Goal: Transaction & Acquisition: Register for event/course

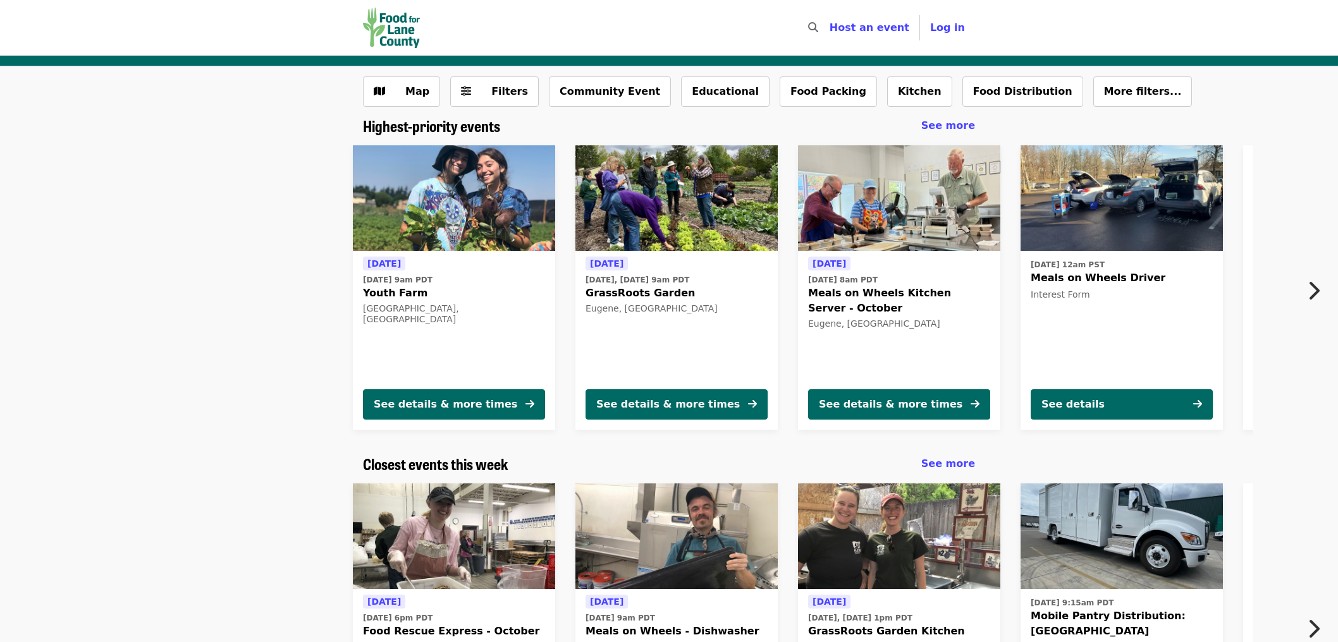
click at [1314, 288] on icon "chevron-right icon" at bounding box center [1313, 291] width 13 height 24
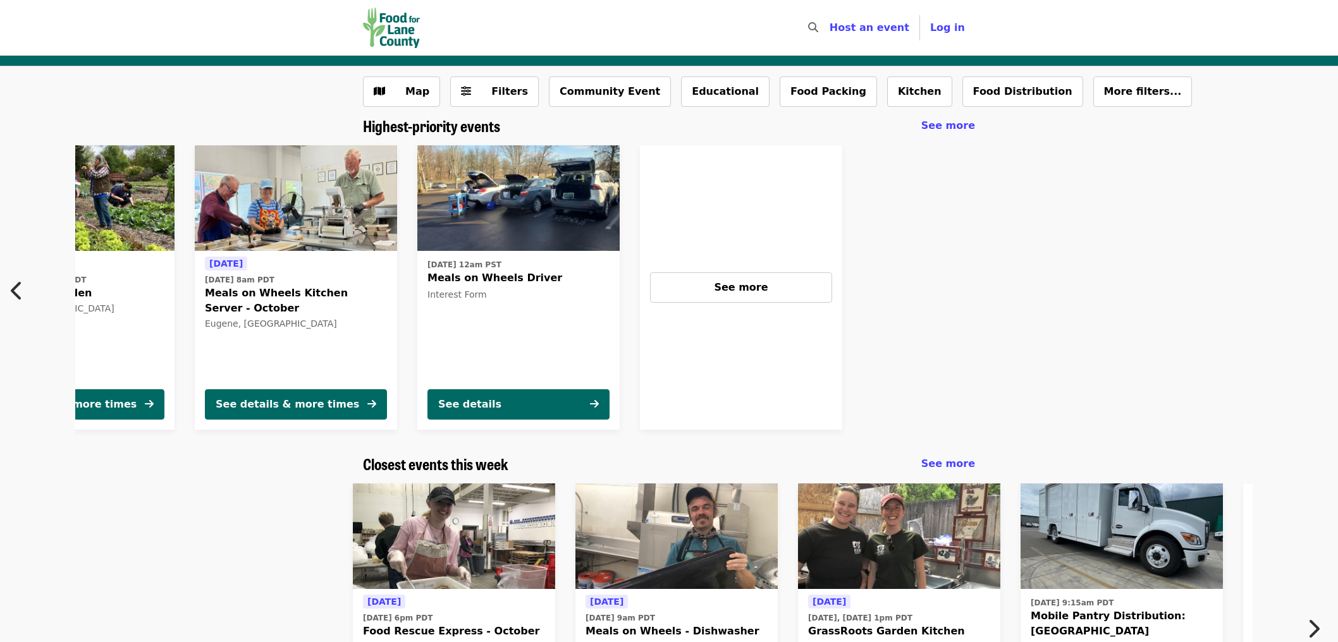
scroll to position [0, 605]
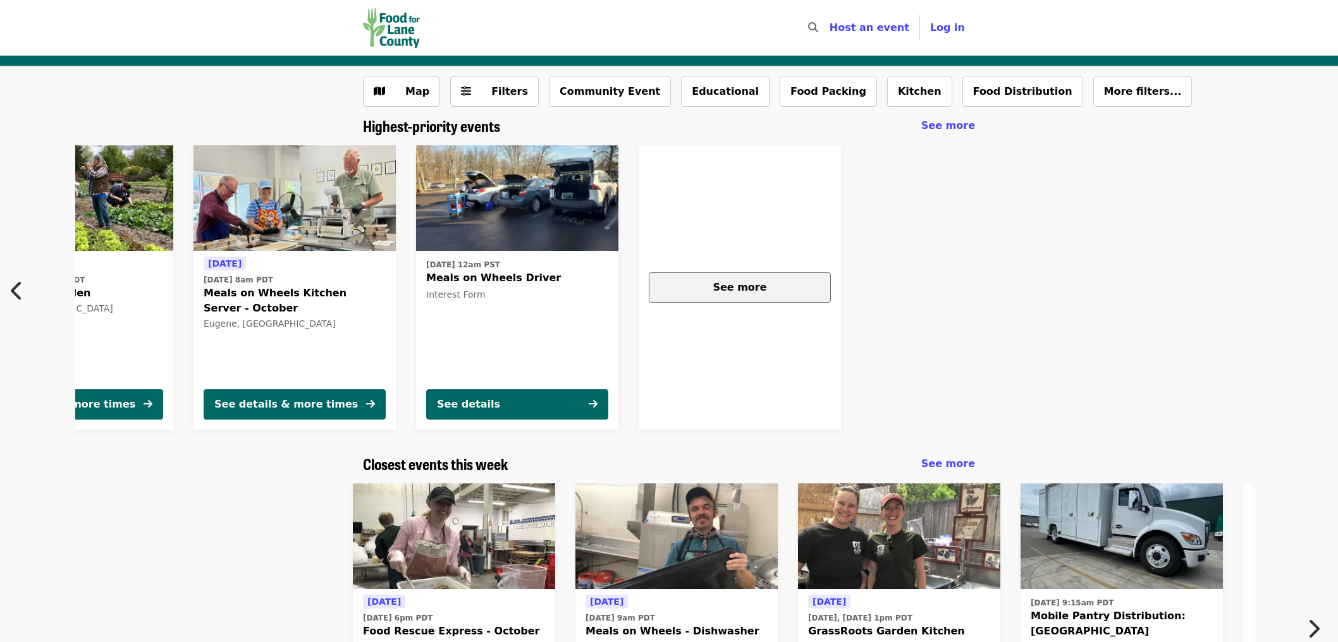
click at [697, 291] on div "See more" at bounding box center [739, 287] width 161 height 15
click at [747, 292] on span "See more" at bounding box center [740, 287] width 54 height 12
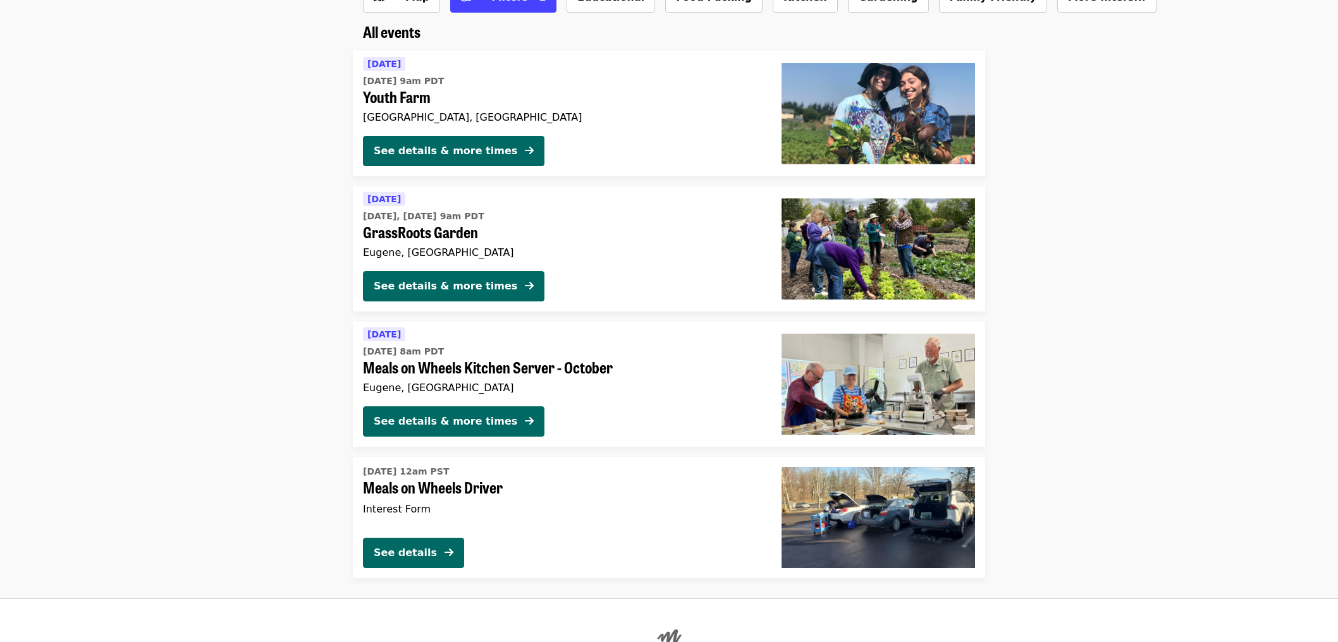
scroll to position [29, 0]
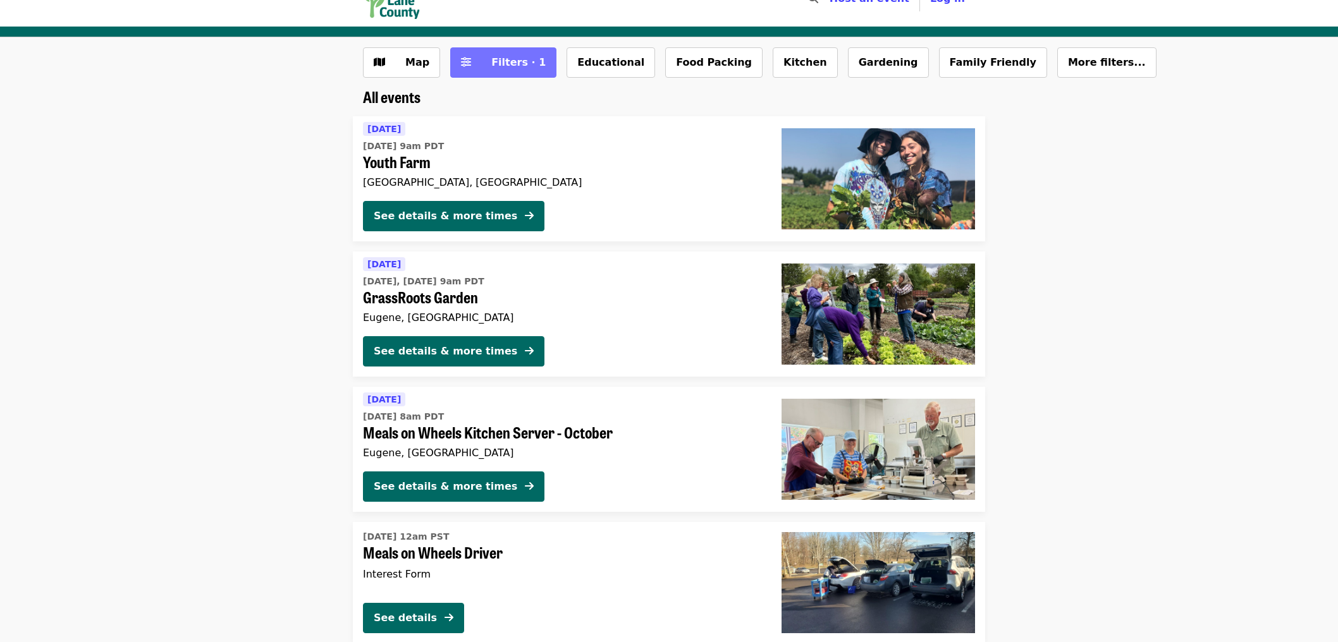
click at [479, 69] on span "Filters · 1" at bounding box center [512, 62] width 67 height 15
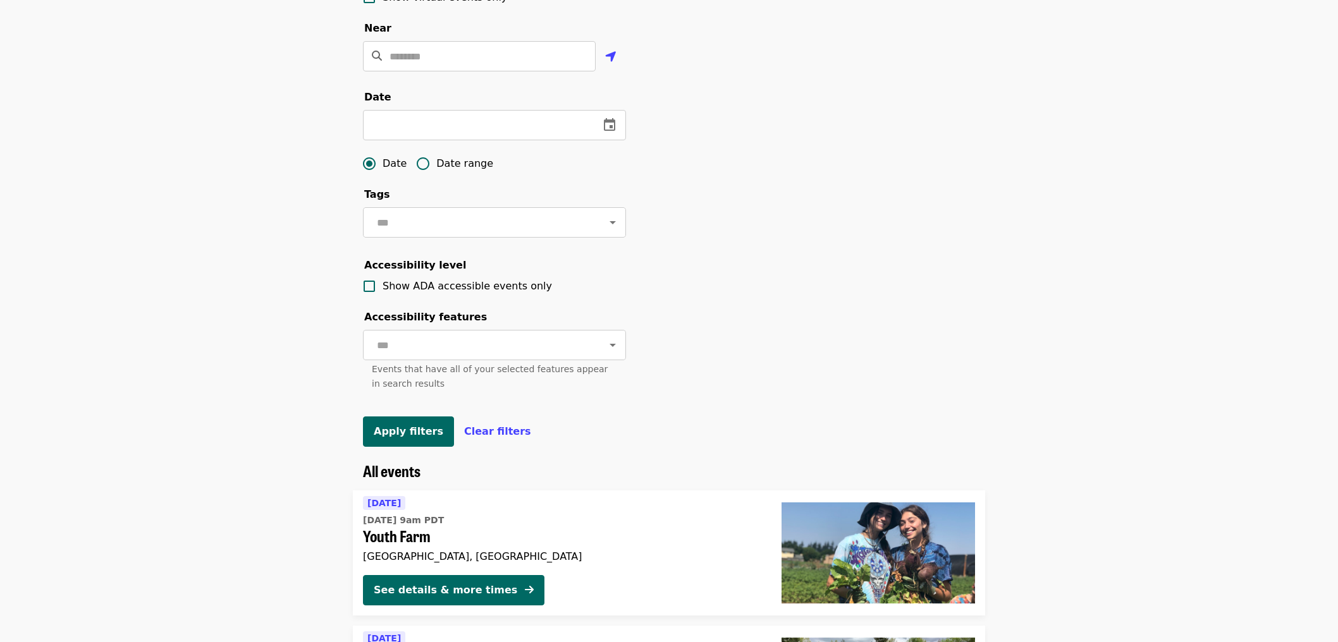
scroll to position [450, 0]
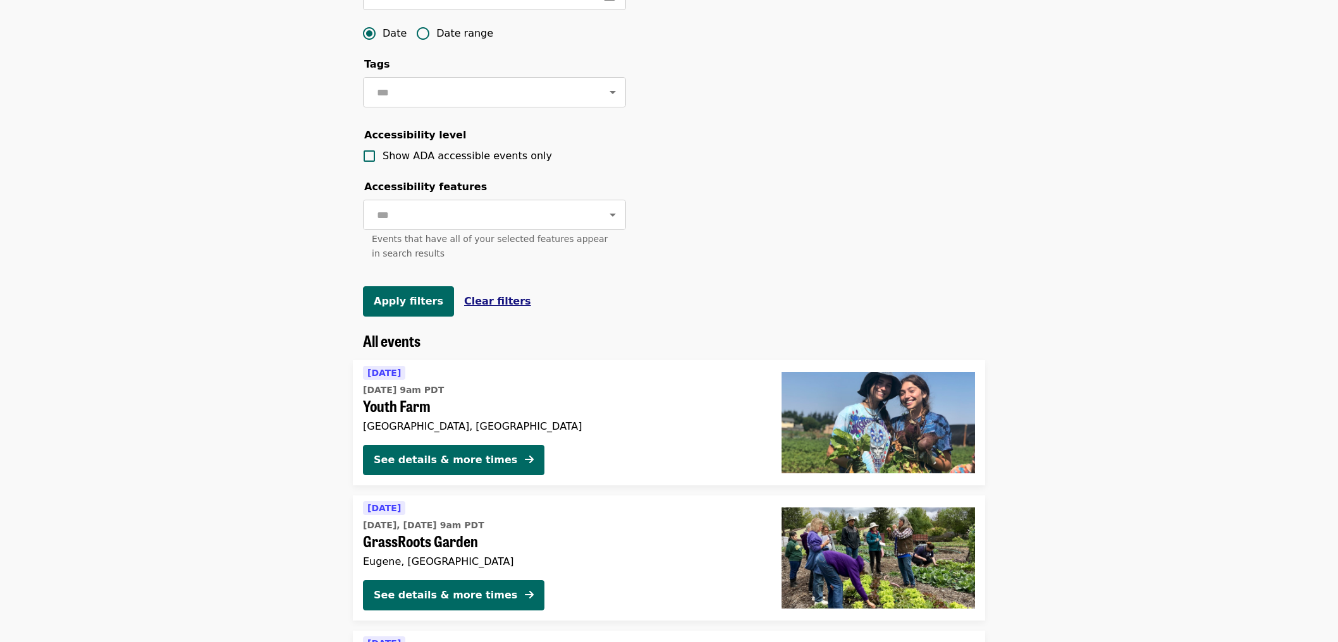
click at [475, 307] on span "Clear filters" at bounding box center [497, 301] width 67 height 12
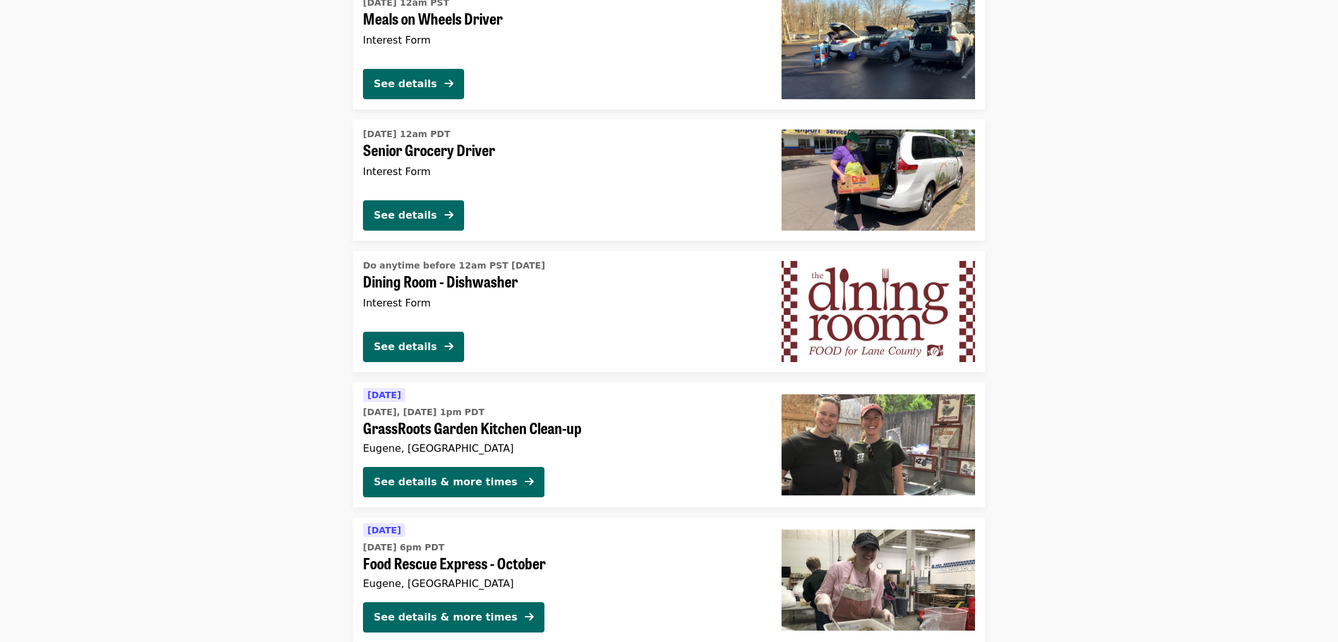
scroll to position [651, 0]
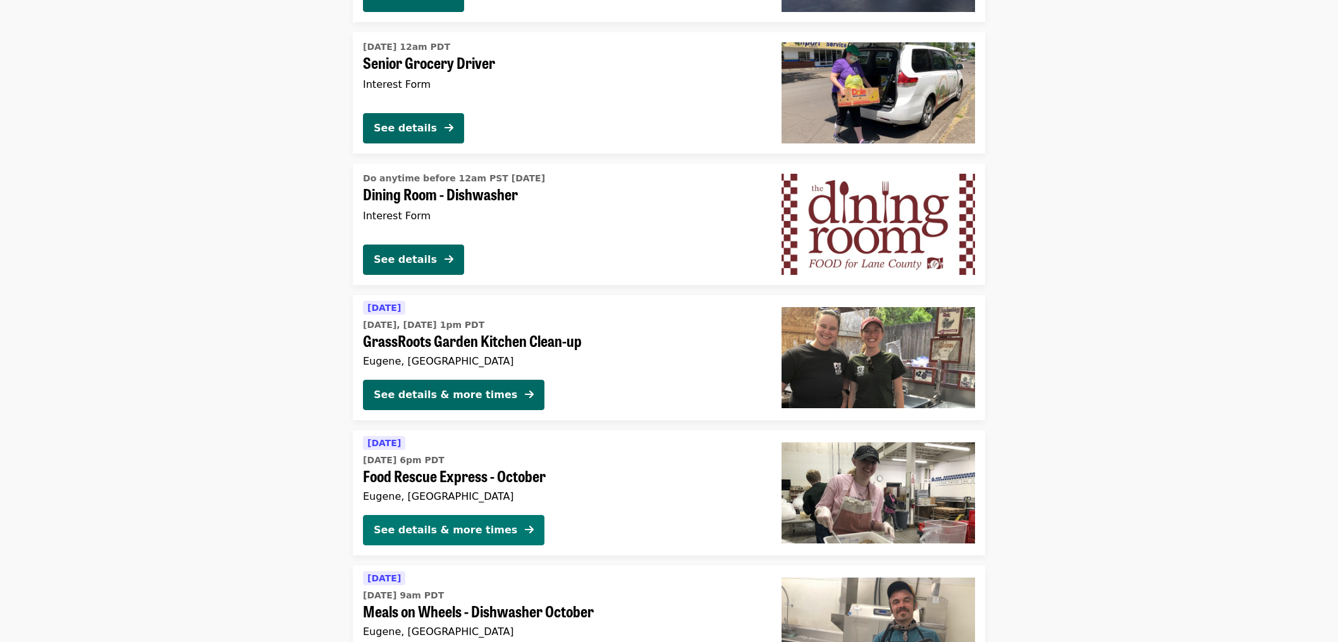
click at [451, 532] on div "See details & more times" at bounding box center [446, 530] width 144 height 15
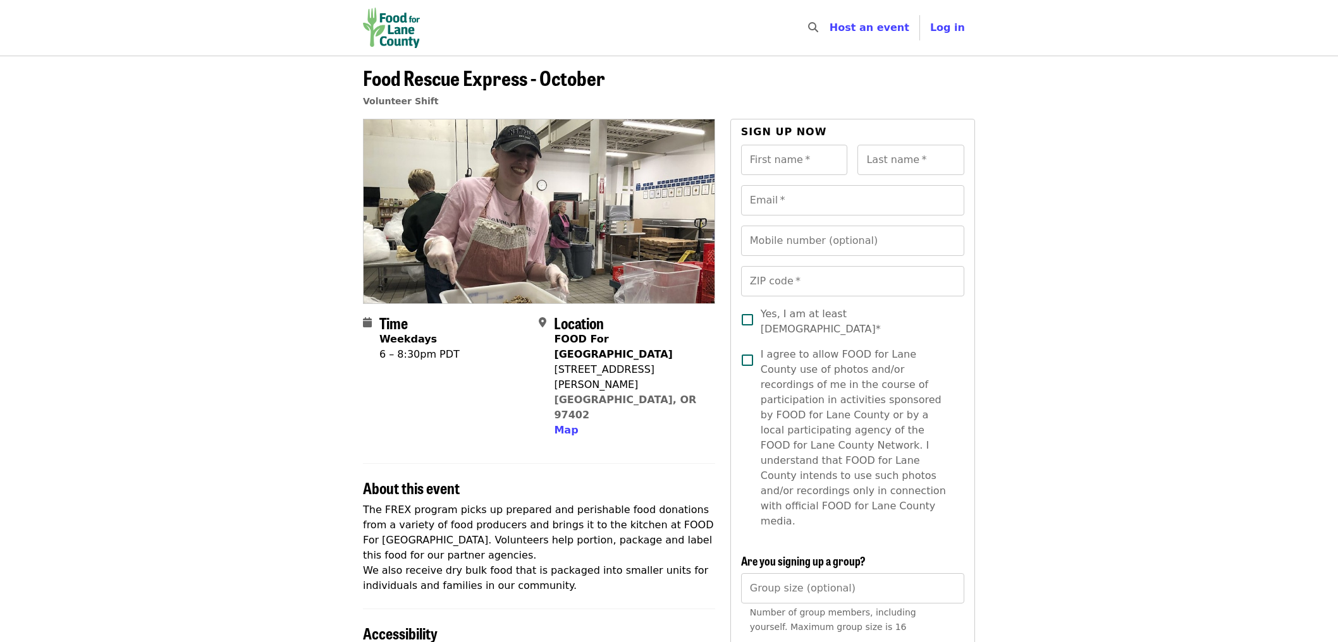
scroll to position [303, 0]
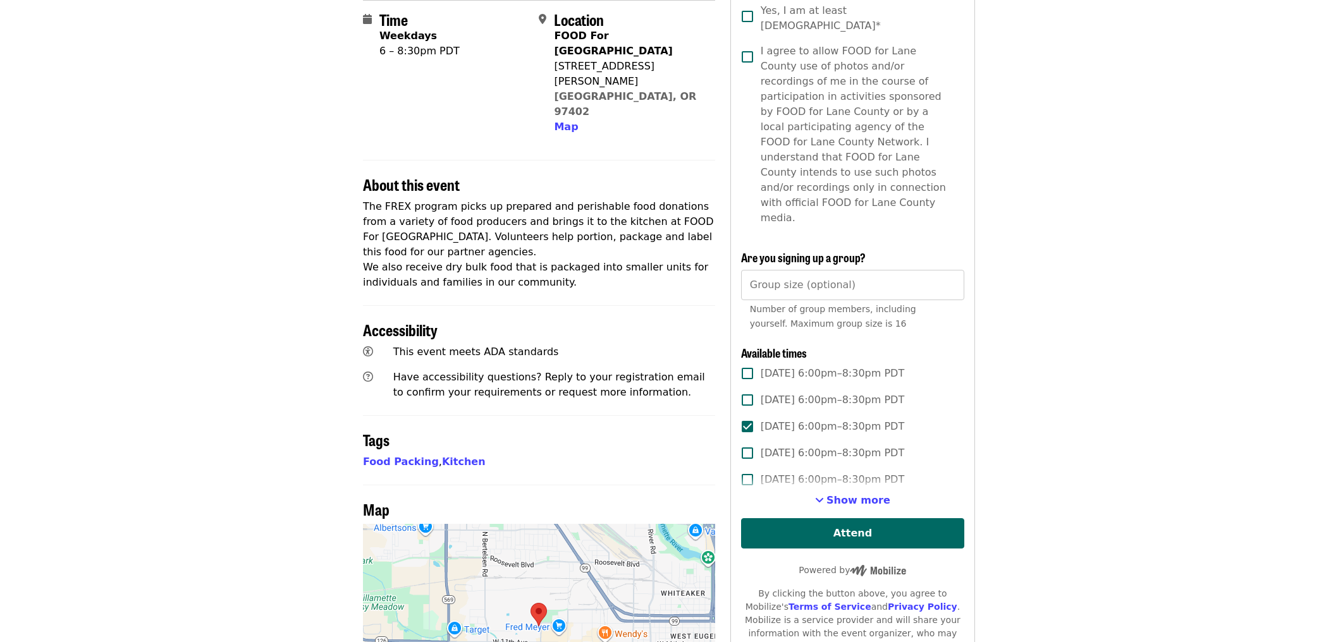
click at [865, 15] on span "Yes, I am at least [DEMOGRAPHIC_DATA]*" at bounding box center [857, 18] width 193 height 30
click at [890, 77] on span "I agree to allow FOOD for Lane County use of photos and/or recordings of me in …" at bounding box center [857, 135] width 193 height 182
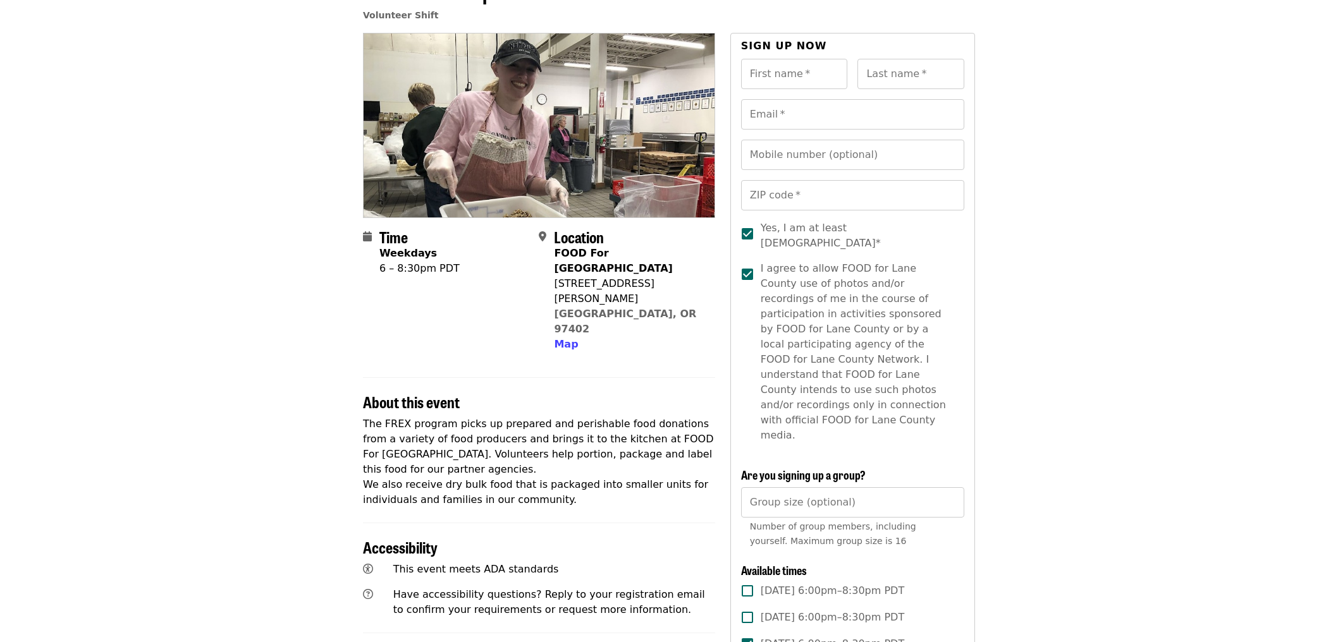
scroll to position [0, 0]
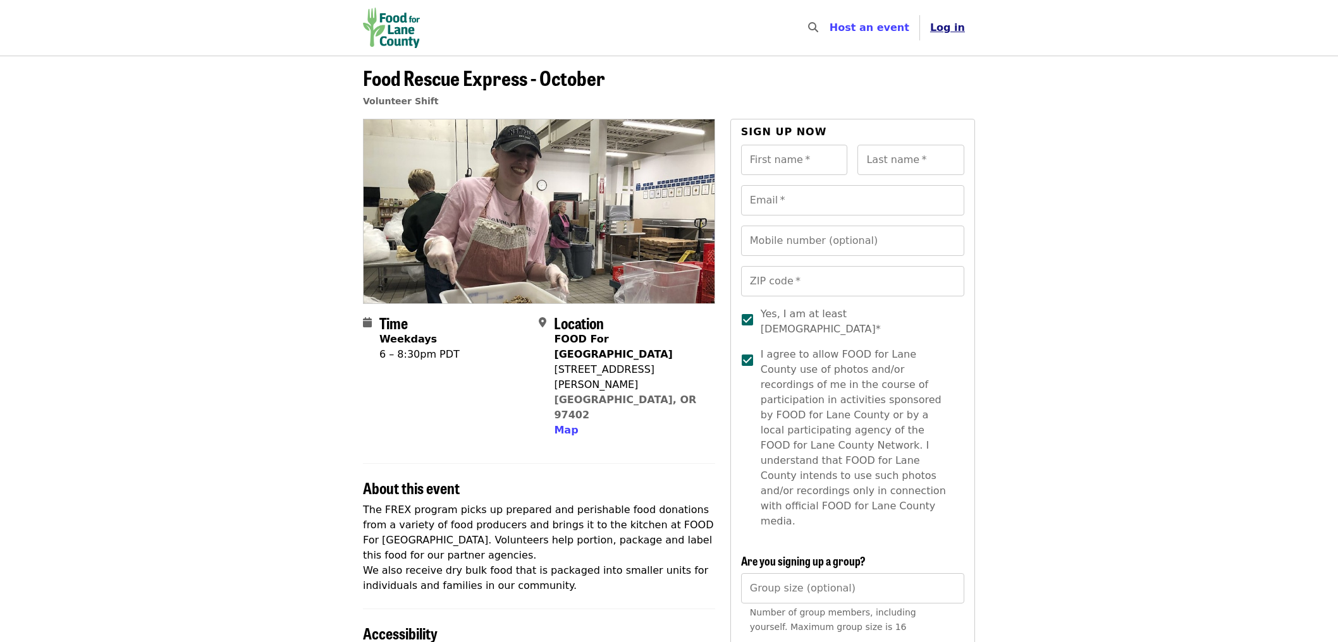
click at [950, 32] on span "Log in" at bounding box center [947, 27] width 35 height 12
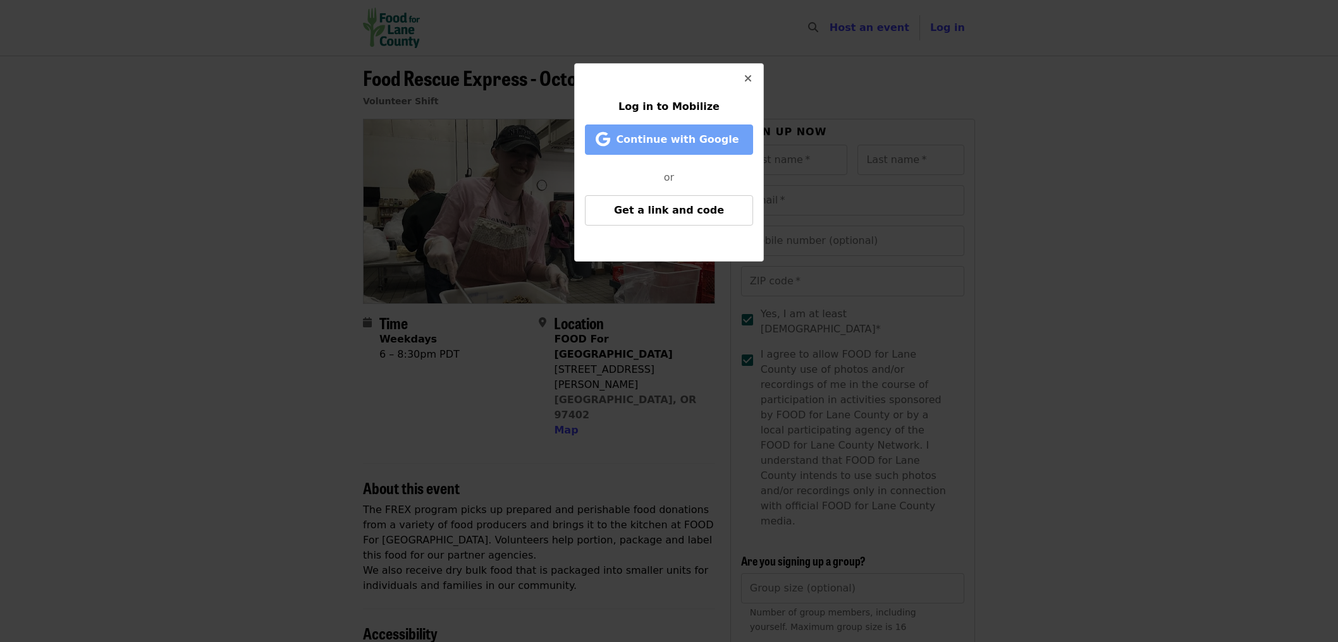
click at [715, 133] on span "Continue with Google" at bounding box center [671, 139] width 142 height 15
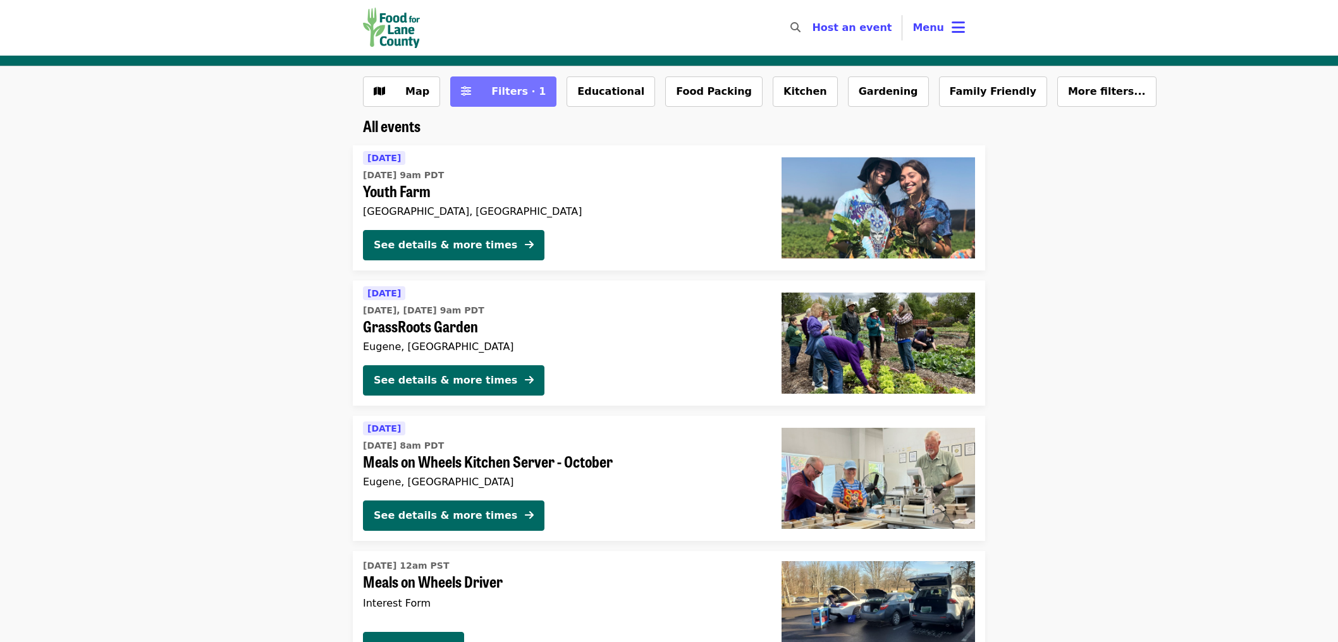
click at [504, 85] on span "Filters · 1" at bounding box center [518, 91] width 54 height 12
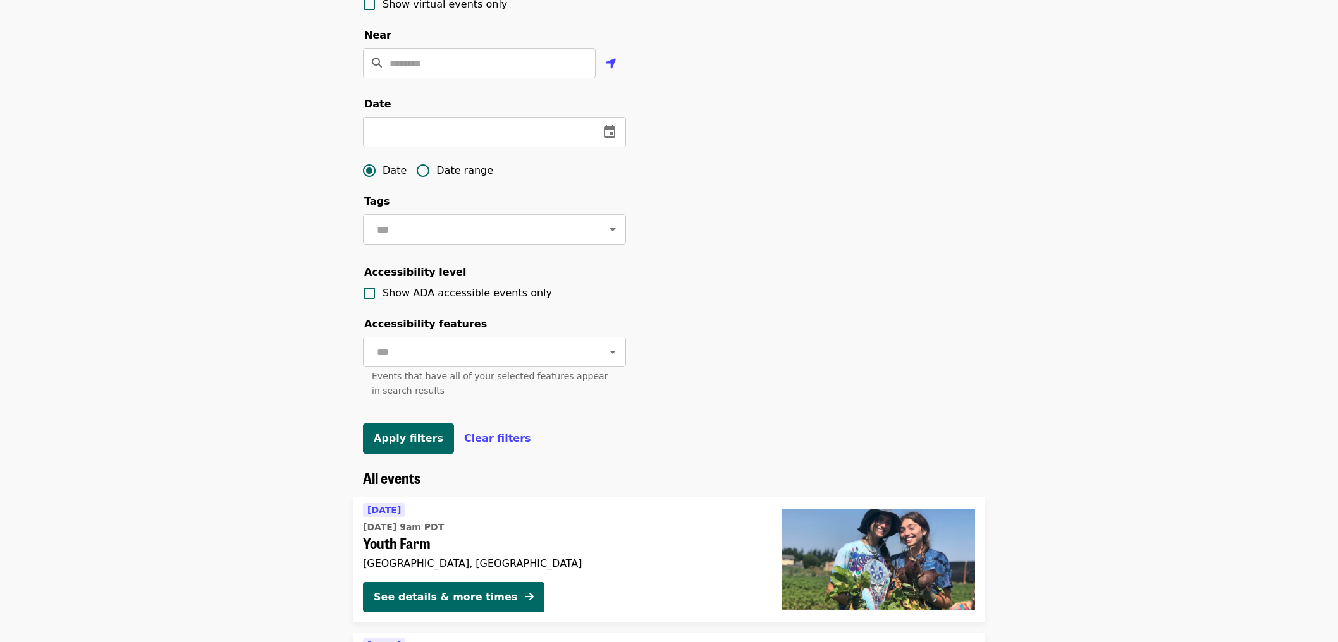
scroll to position [321, 0]
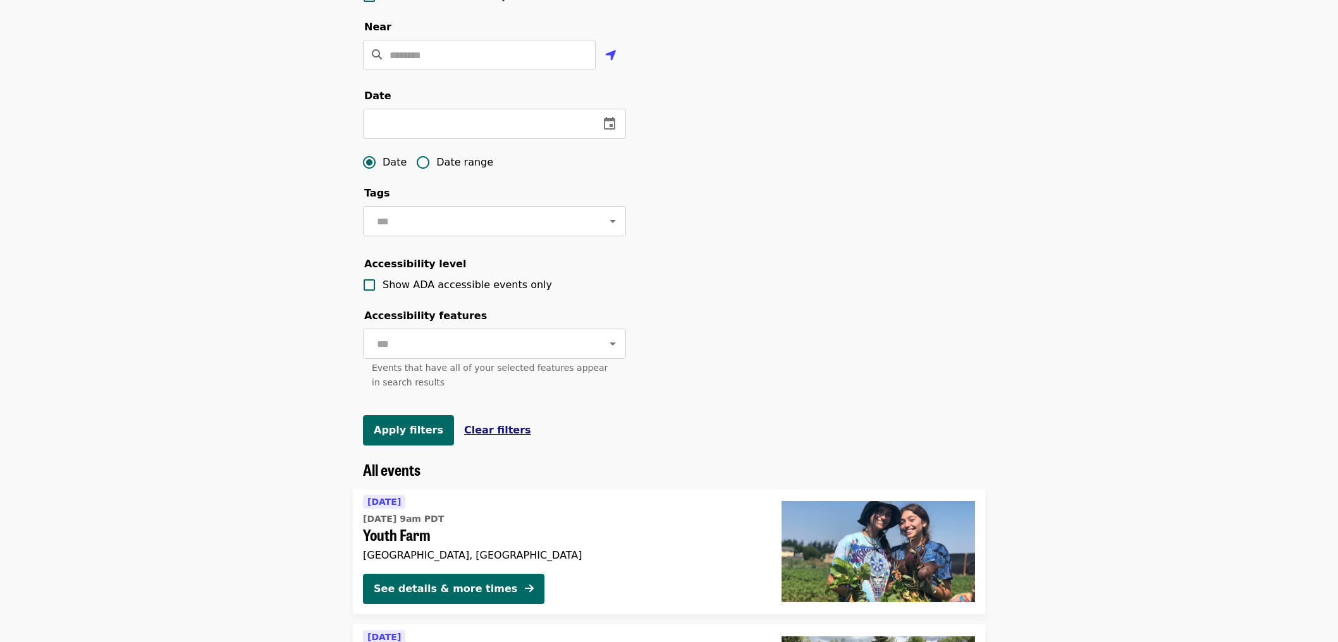
click at [486, 436] on span "Clear filters" at bounding box center [497, 430] width 67 height 12
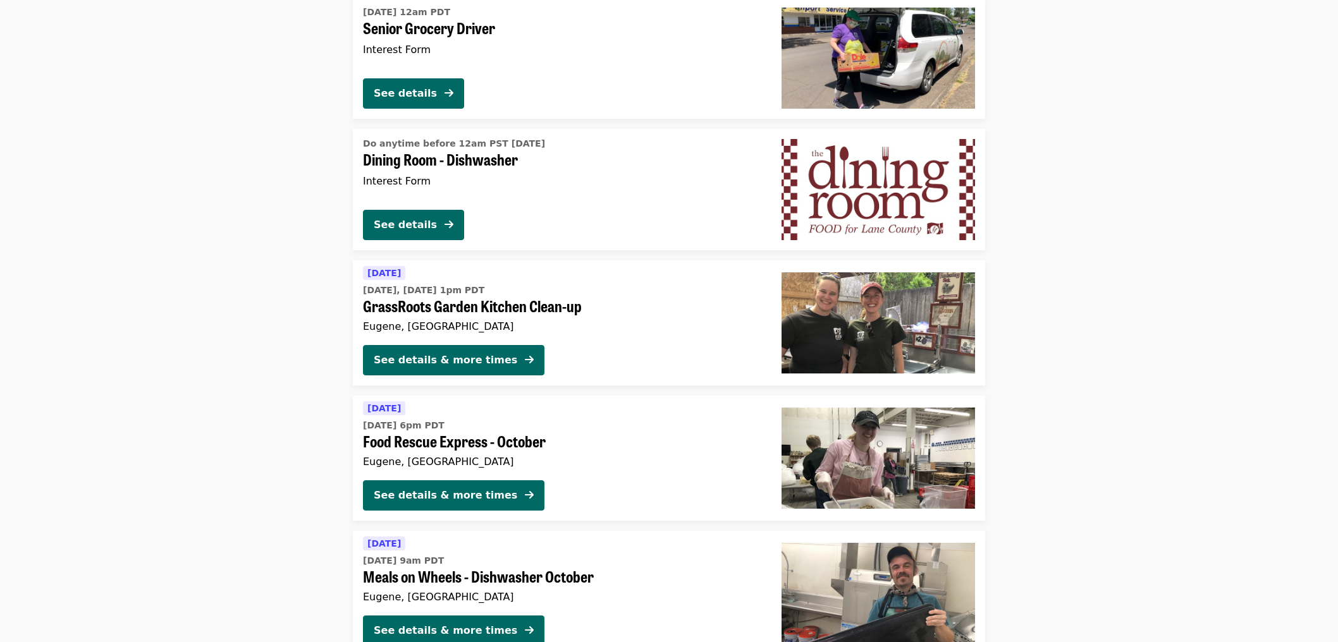
scroll to position [694, 0]
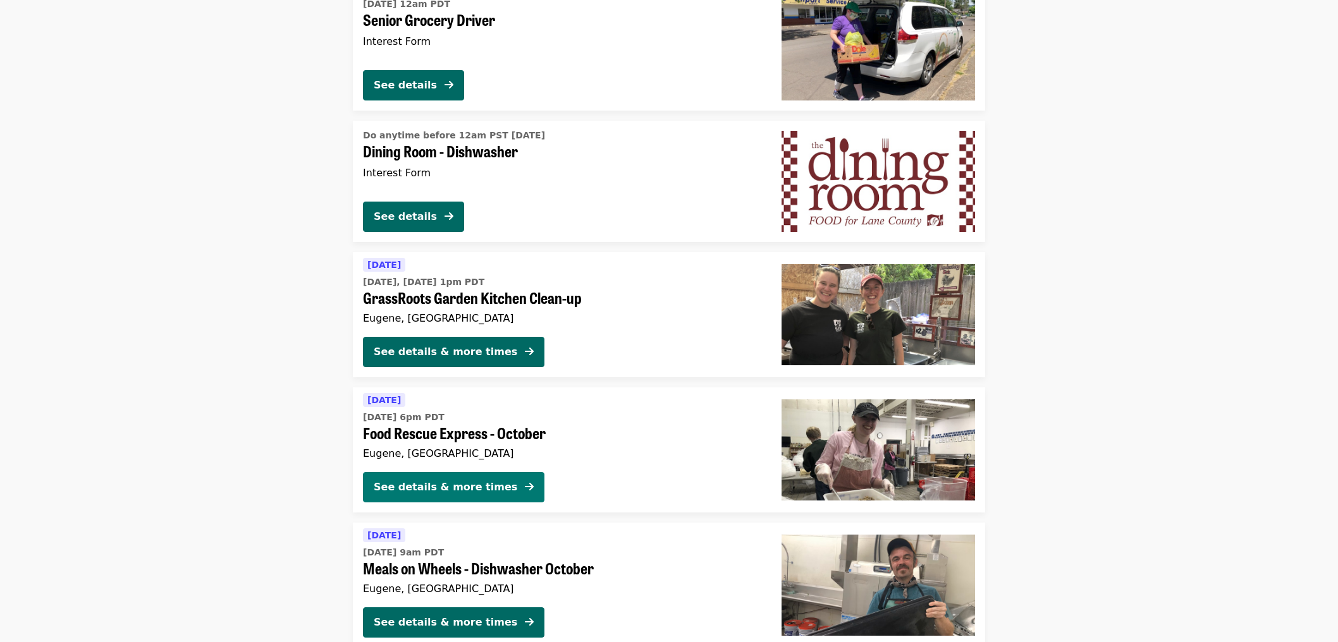
click at [453, 488] on div "See details & more times" at bounding box center [446, 487] width 144 height 15
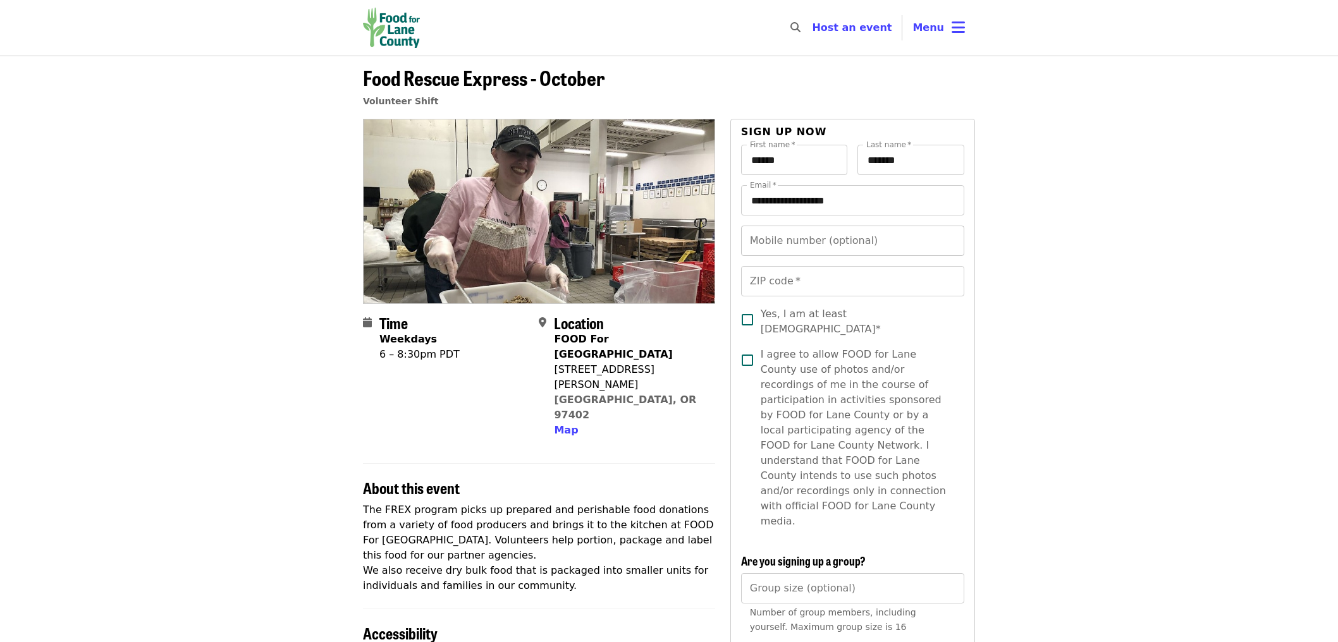
click at [790, 242] on input "Mobile number (optional)" at bounding box center [852, 241] width 223 height 30
click at [776, 281] on input "ZIP code   *" at bounding box center [852, 281] width 223 height 30
type input "*****"
click at [1015, 324] on article "**********" at bounding box center [669, 650] width 1338 height 1188
click at [854, 319] on span "Yes, I am at least [DEMOGRAPHIC_DATA]*" at bounding box center [857, 322] width 193 height 30
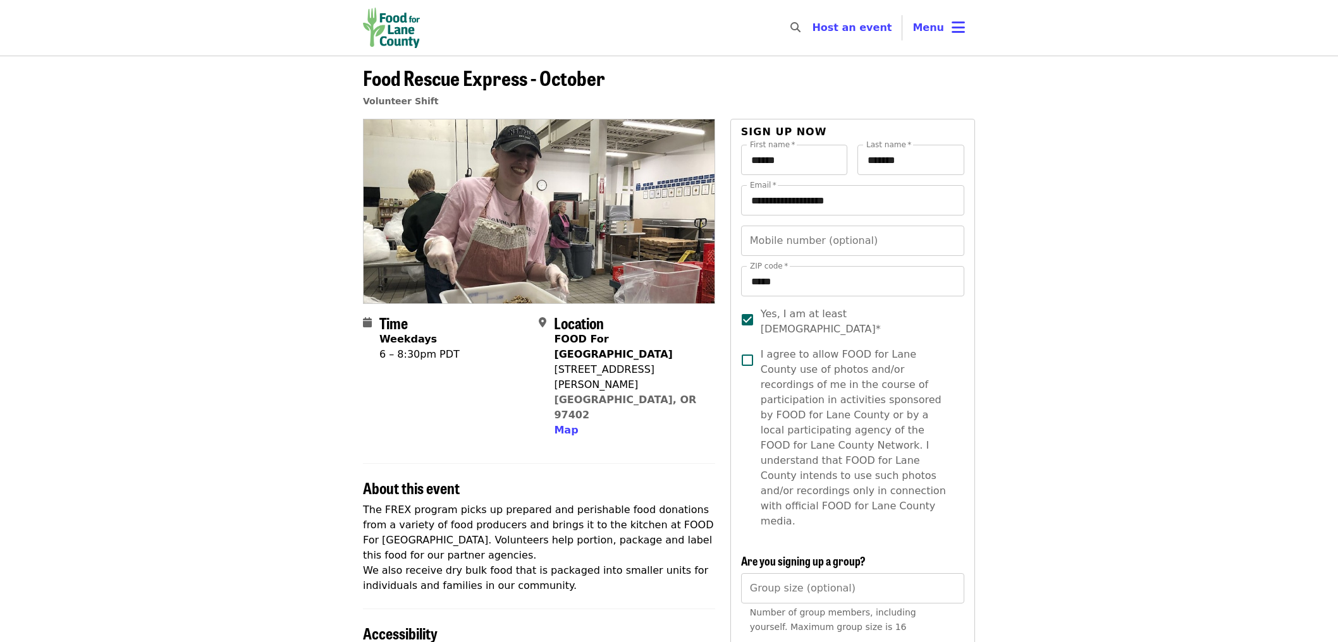
click at [839, 368] on span "I agree to allow FOOD for Lane County use of photos and/or recordings of me in …" at bounding box center [857, 438] width 193 height 182
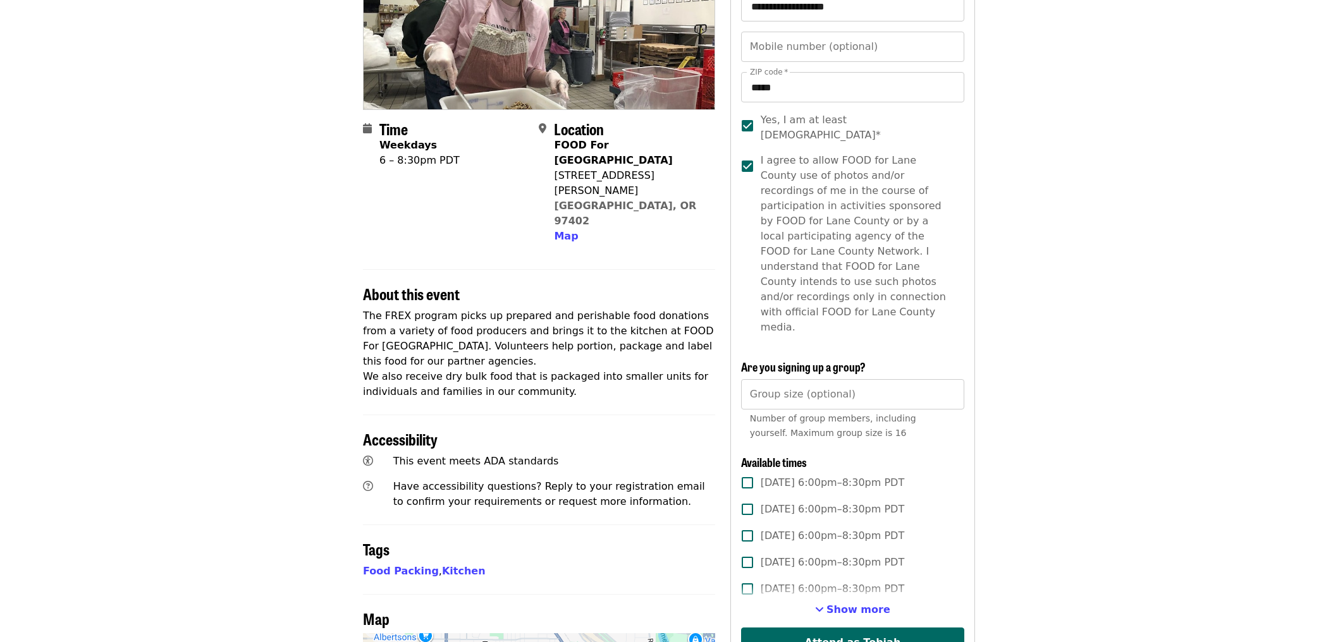
scroll to position [259, 0]
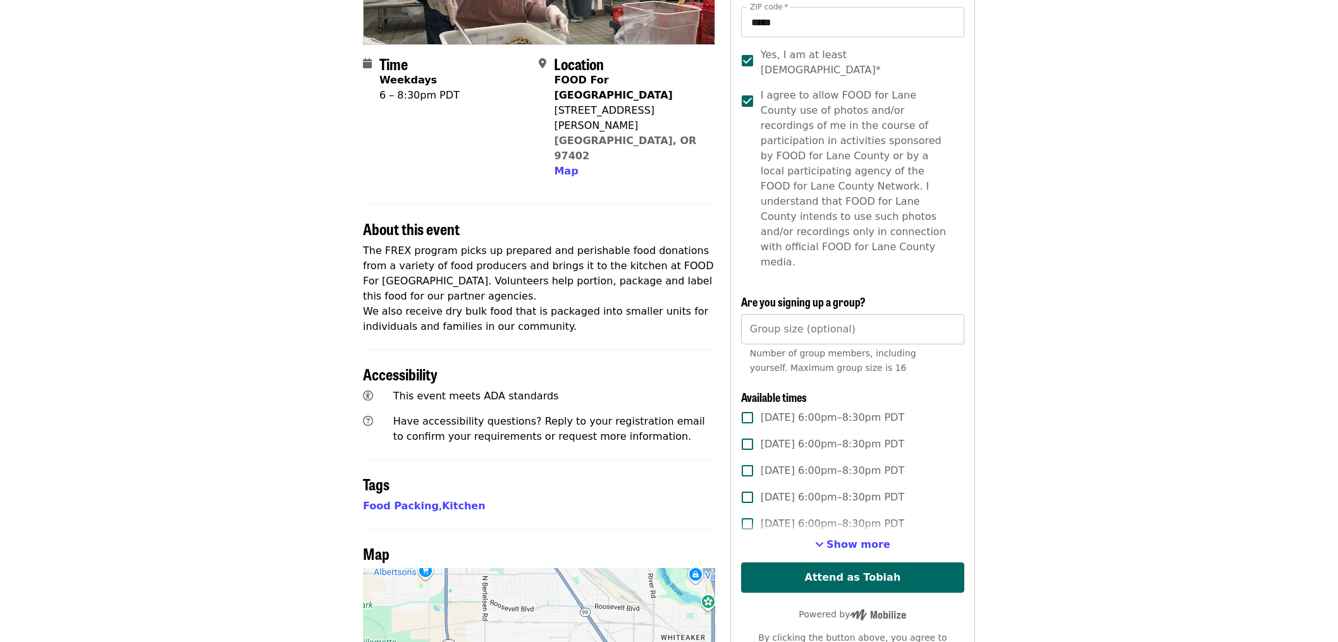
click at [806, 314] on input "Group size (optional)" at bounding box center [852, 329] width 223 height 30
type input "*"
click at [794, 463] on span "[DATE] 6:00pm–8:30pm PDT" at bounding box center [833, 470] width 144 height 15
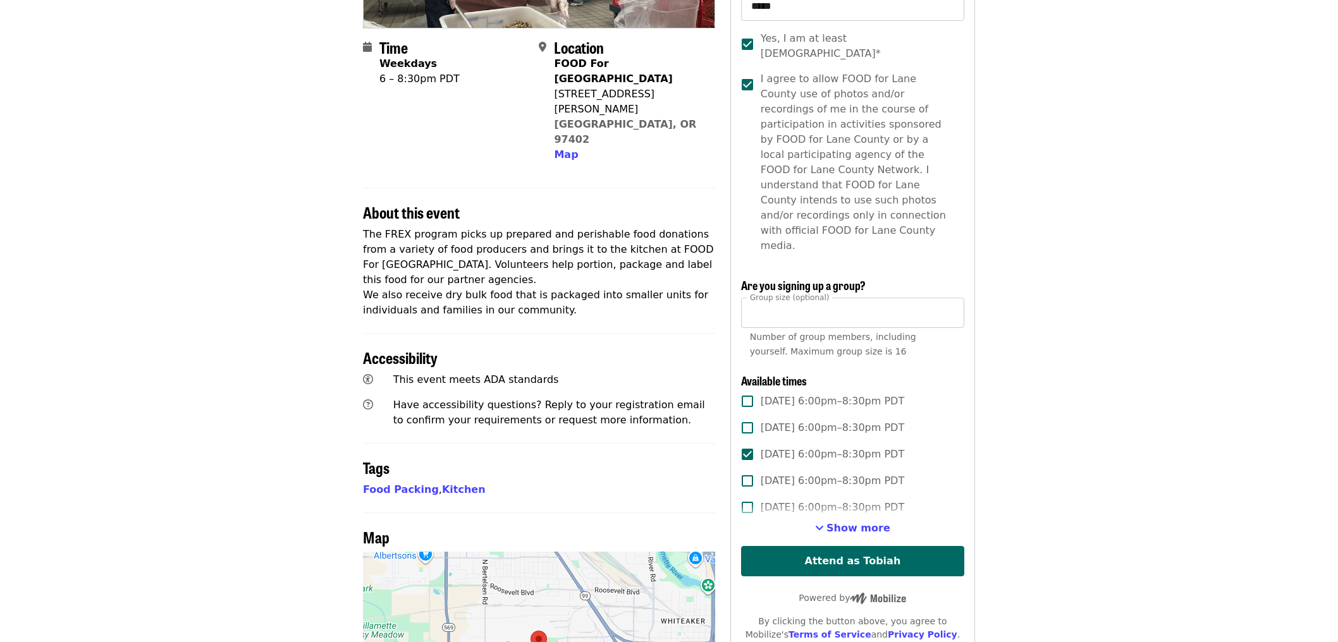
scroll to position [415, 0]
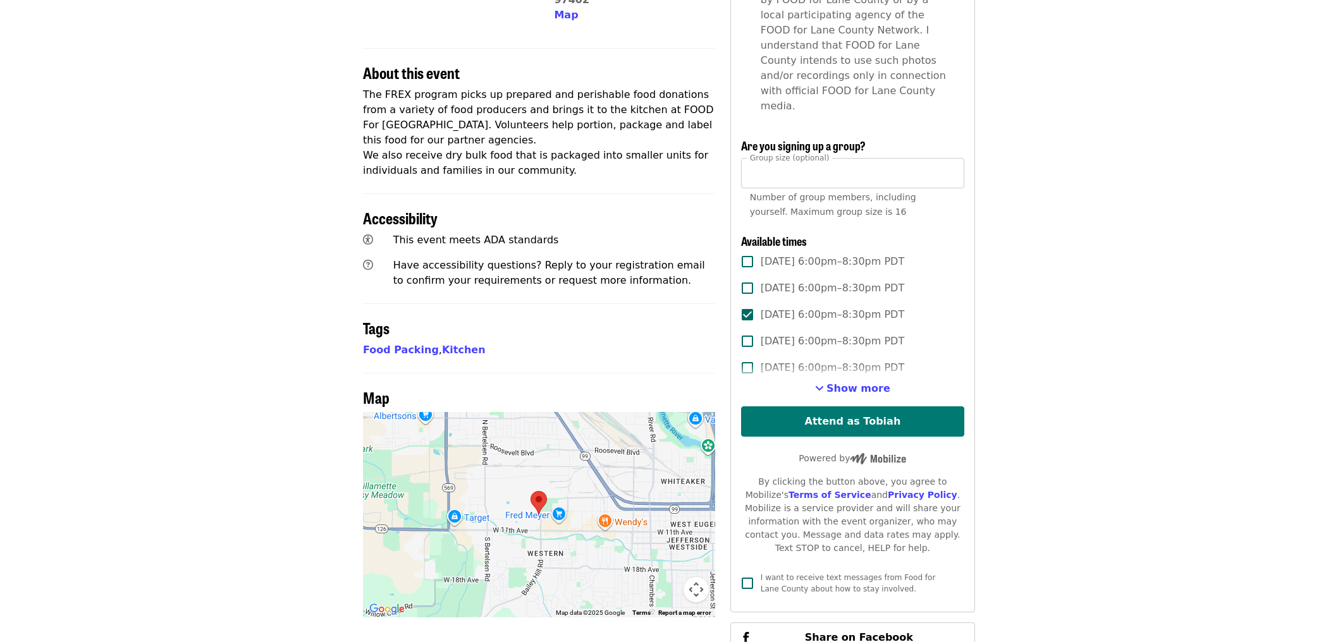
click at [828, 407] on button "Attend as Tobiah" at bounding box center [852, 422] width 223 height 30
